Goal: Find specific page/section: Find specific page/section

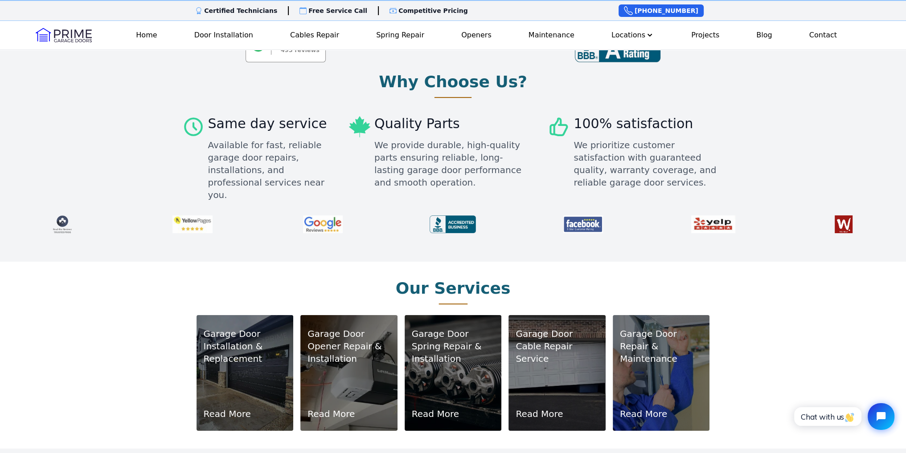
scroll to position [490, 0]
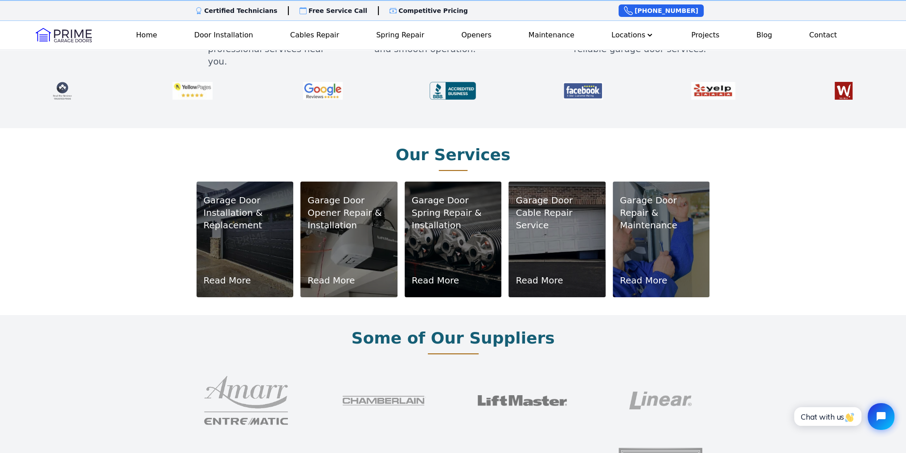
click at [228, 207] on p "Installation & Replacement" at bounding box center [245, 219] width 83 height 25
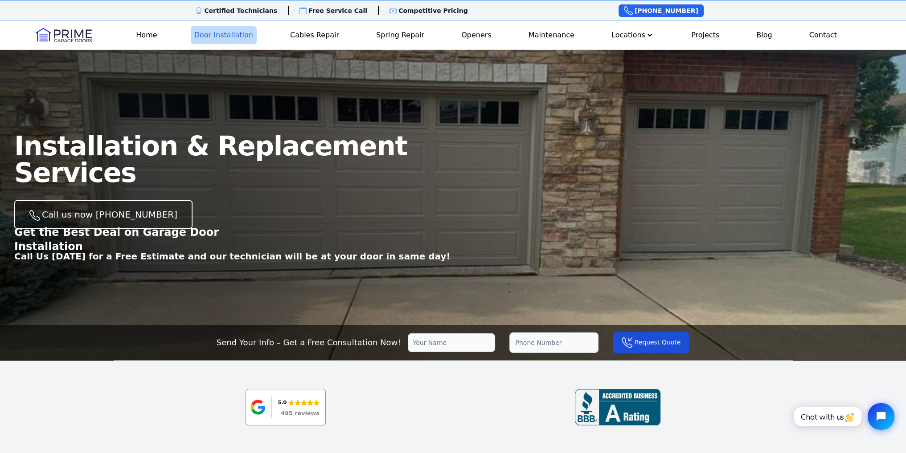
click at [218, 38] on link "Door Installation" at bounding box center [224, 35] width 66 height 18
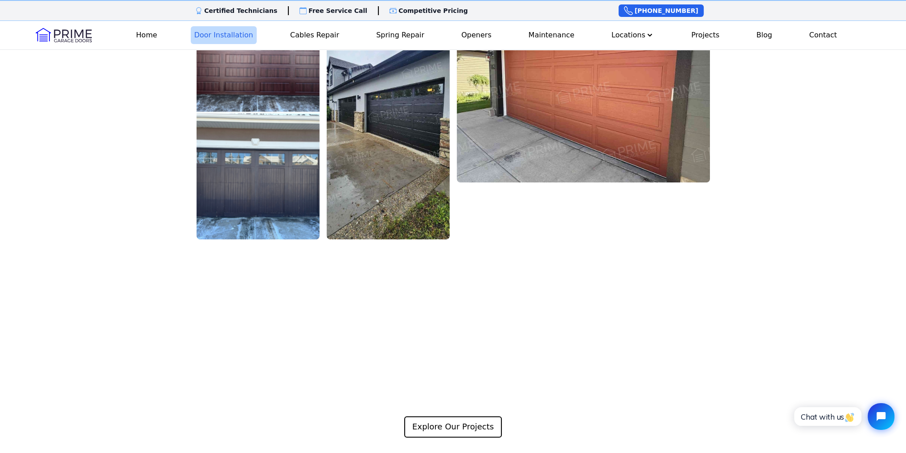
scroll to position [1693, 0]
